Goal: Find specific page/section: Find specific page/section

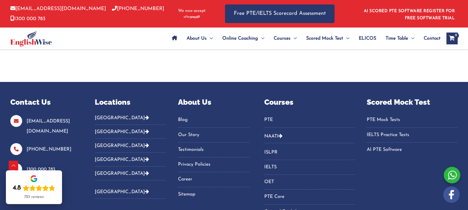
scroll to position [2811, 0]
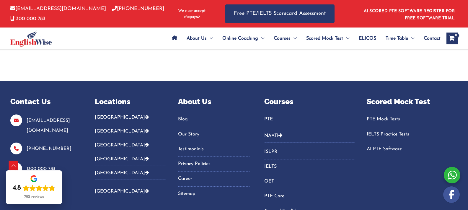
click at [120, 114] on button "[GEOGRAPHIC_DATA]" at bounding box center [131, 119] width 72 height 10
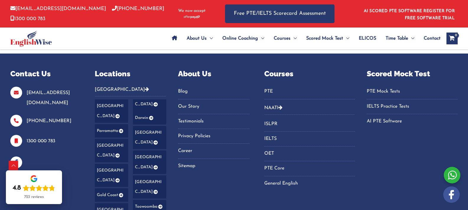
scroll to position [2839, 0]
click at [121, 139] on link "[GEOGRAPHIC_DATA]" at bounding box center [111, 150] width 33 height 23
